Goal: Transaction & Acquisition: Subscribe to service/newsletter

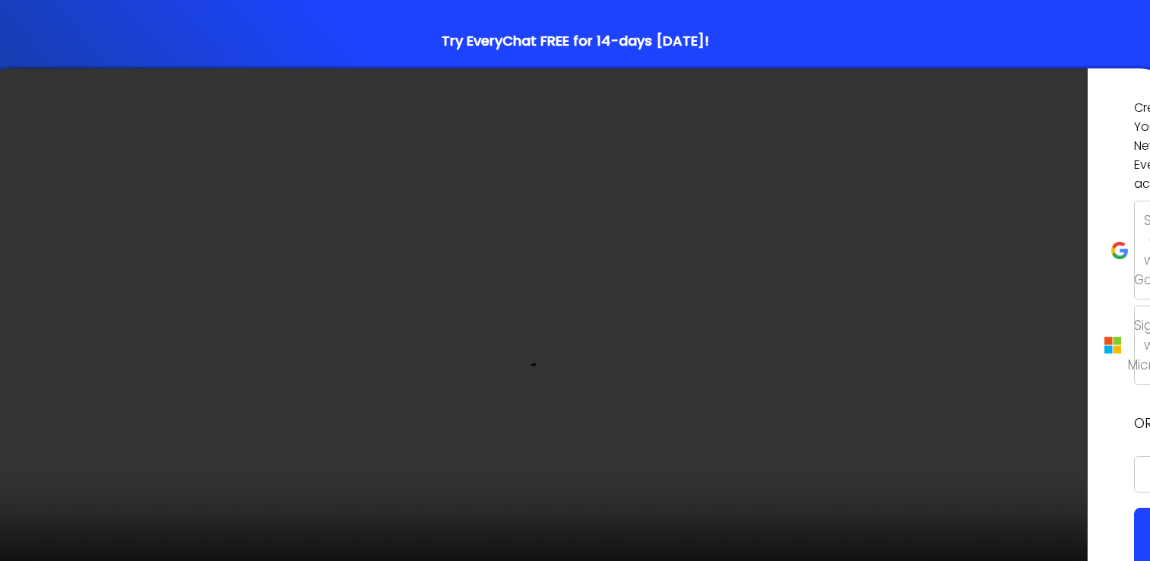
scroll to position [97, 0]
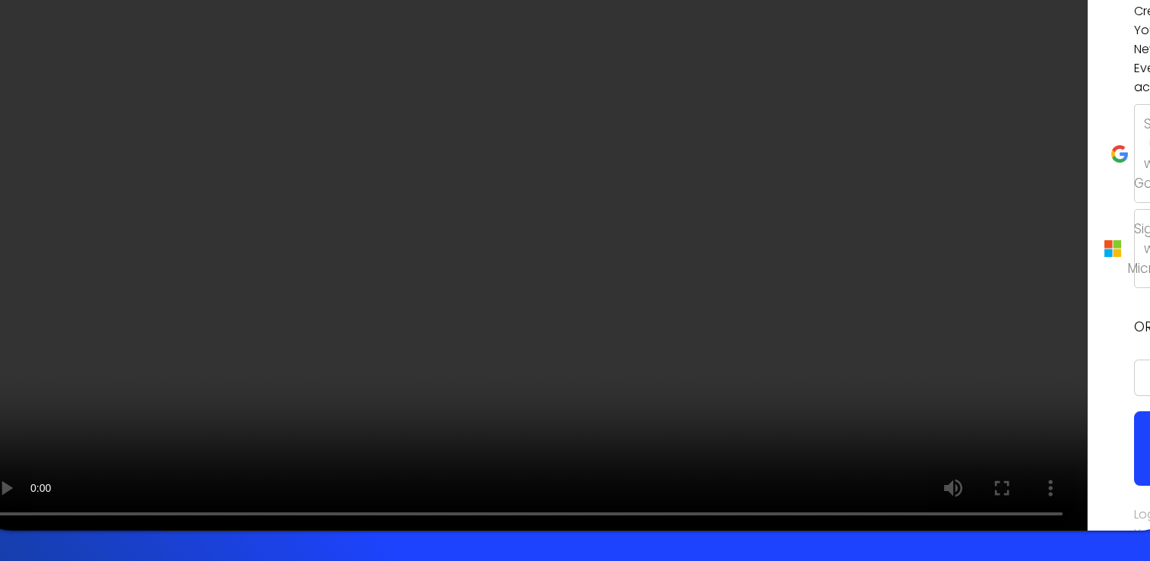
click at [1134, 359] on input "email" at bounding box center [1146, 377] width 24 height 36
type input "support@rynolawncare.com"
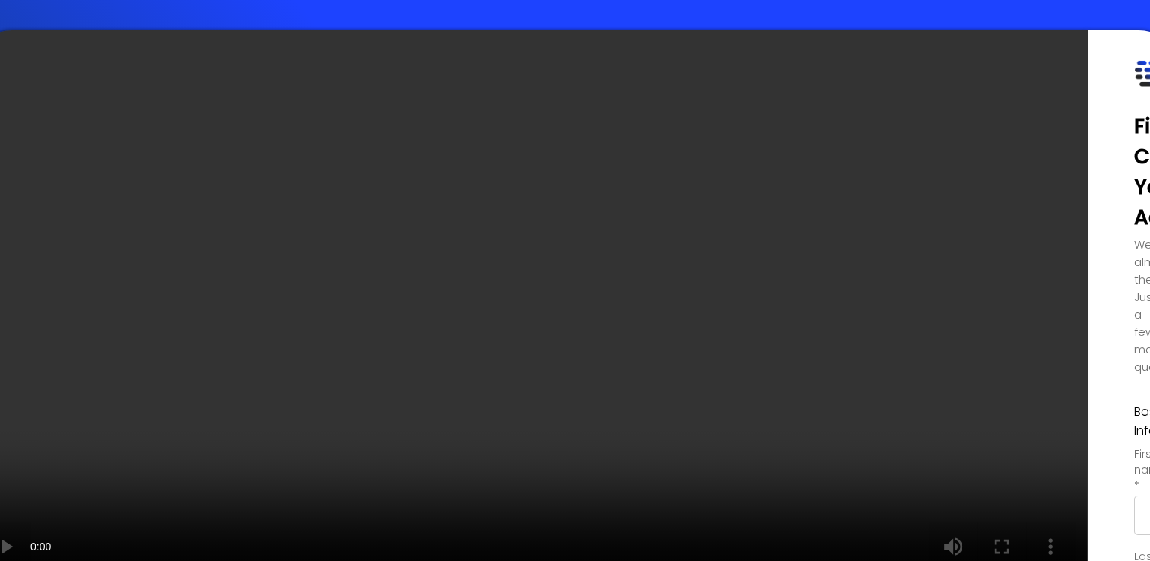
click at [1134, 495] on input "text" at bounding box center [1144, 515] width 20 height 40
type input "[PERSON_NAME]"
type input "E"
type input "[PERSON_NAME]"
type input "2147288894"
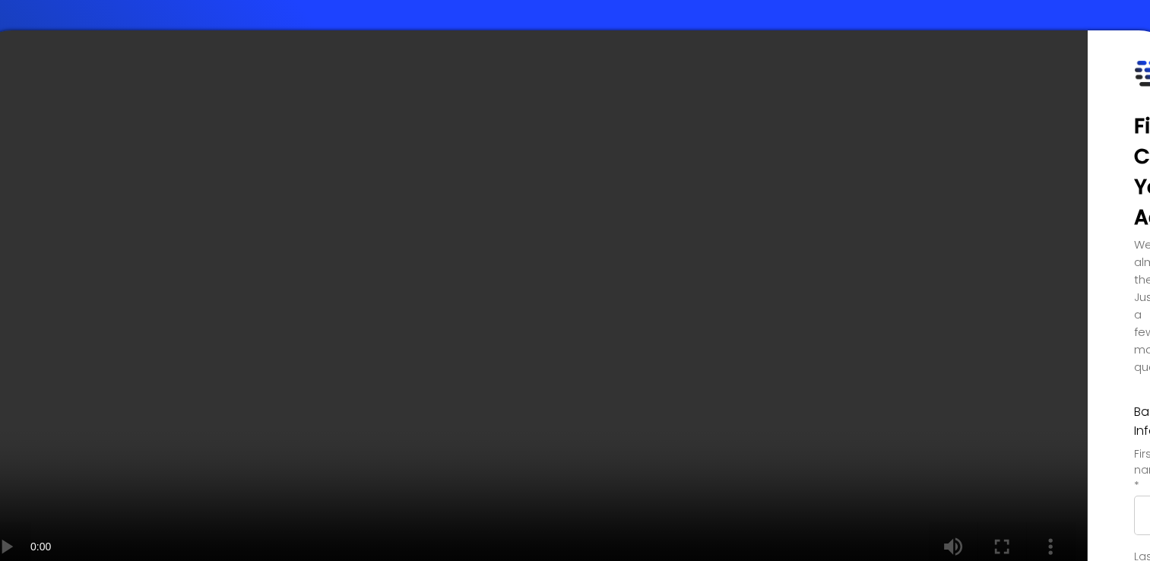
type input "Ryno Lawn Care, LLC"
select select "Colleague"
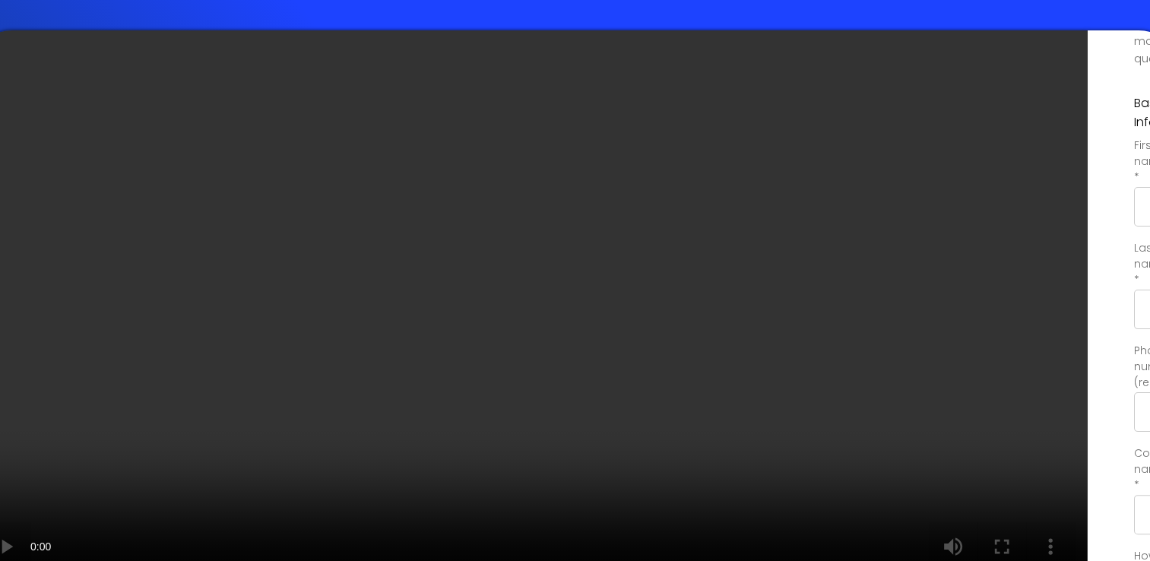
scroll to position [356, 0]
click at [1087, 179] on div "Finish Creating Your Account We're almost there! Just a few more questions. Bas…" at bounding box center [1134, 309] width 94 height 559
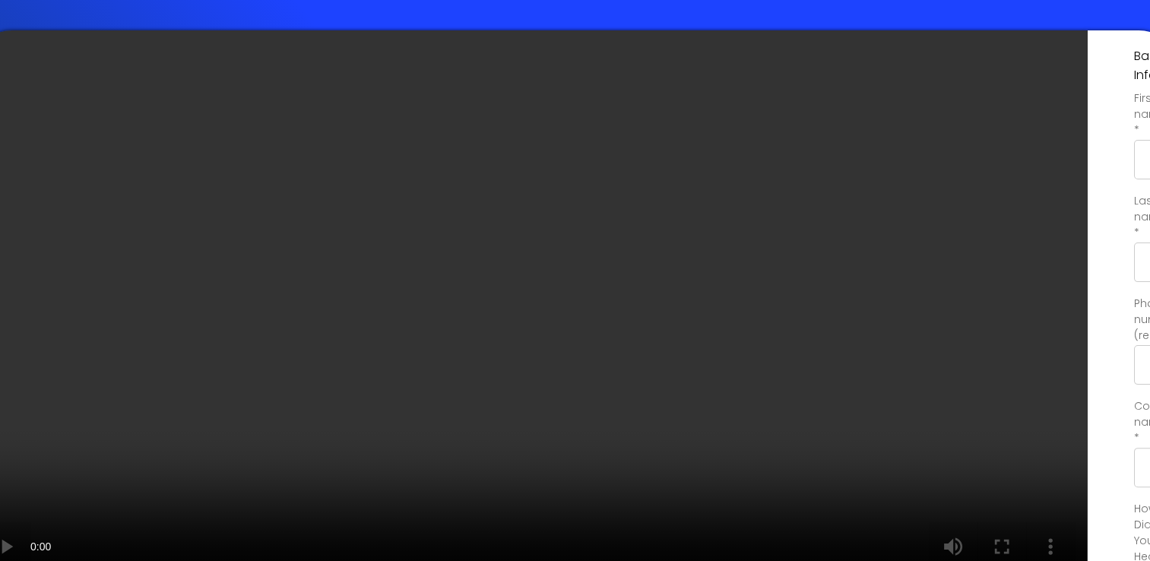
select select "us"
click at [1087, 298] on div "Finish Creating Your Account We're almost there! Just a few more questions. Bas…" at bounding box center [1134, 309] width 94 height 559
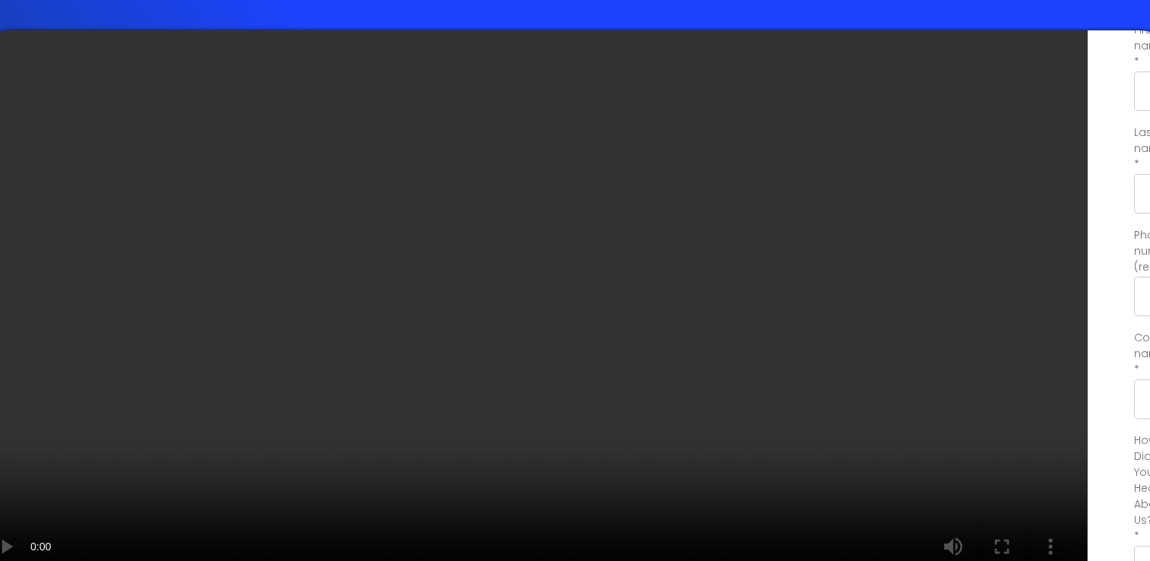
select select "[GEOGRAPHIC_DATA]"
click at [1087, 348] on div "Finish Creating Your Account We're almost there! Just a few more questions. Bas…" at bounding box center [1134, 309] width 94 height 559
click at [1087, 392] on div "Finish Creating Your Account We're almost there! Just a few more questions. Bas…" at bounding box center [1134, 309] width 94 height 559
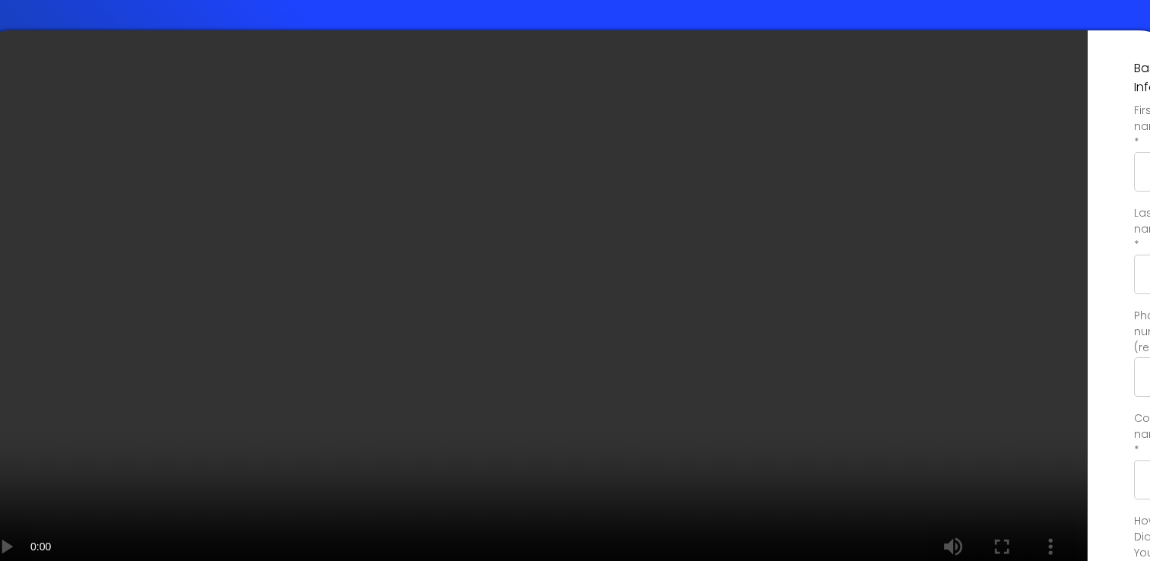
checkbox input "true"
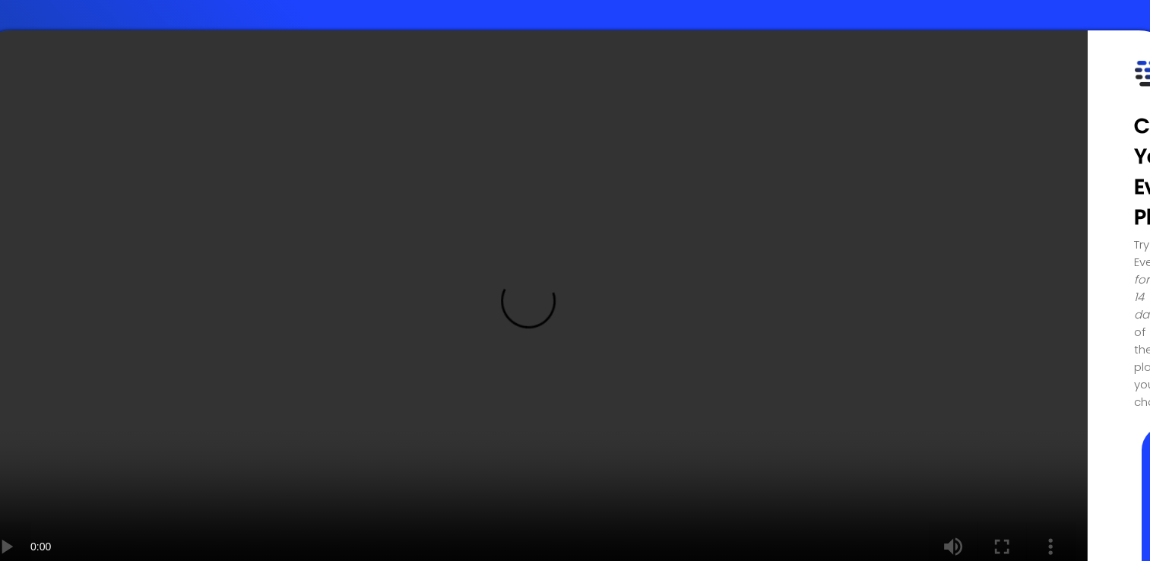
type input "Loading..."
